Goal: Navigation & Orientation: Find specific page/section

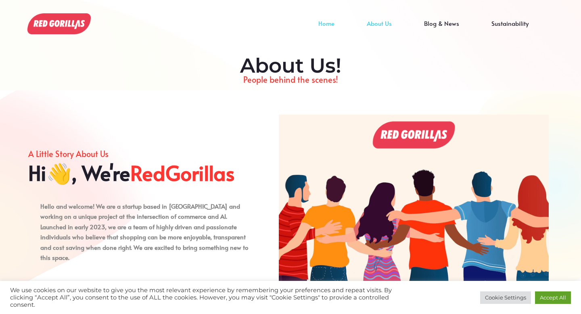
click at [327, 24] on link "Home" at bounding box center [326, 29] width 48 height 12
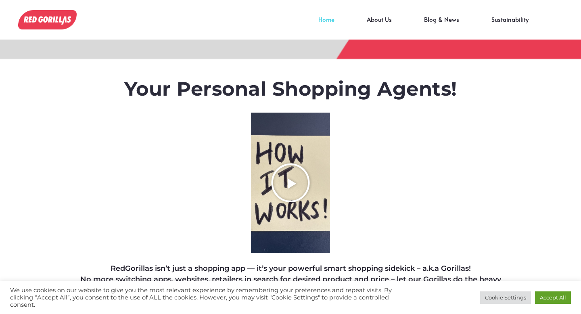
click at [292, 181] on icon "Play Video about RedGorillas How it Works" at bounding box center [290, 182] width 40 height 40
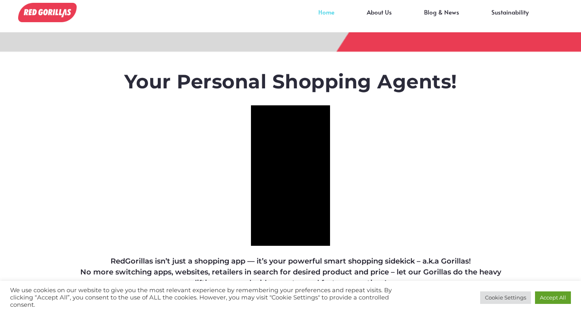
scroll to position [8, 0]
